Goal: Navigation & Orientation: Find specific page/section

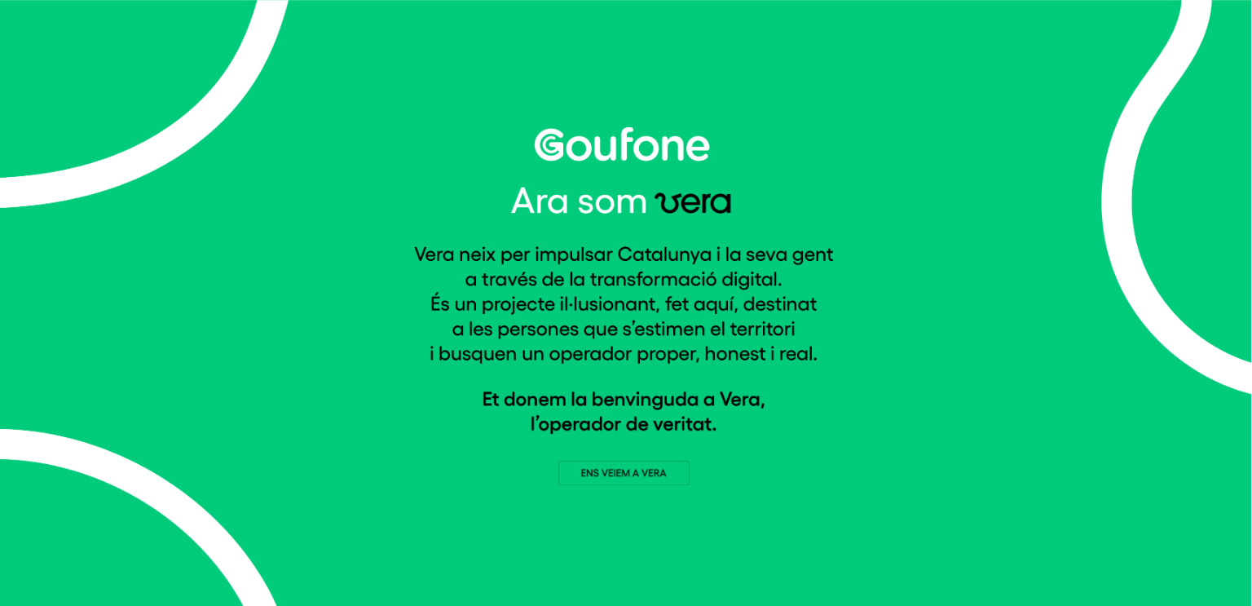
click at [658, 477] on img at bounding box center [626, 306] width 424 height 359
